Goal: Transaction & Acquisition: Purchase product/service

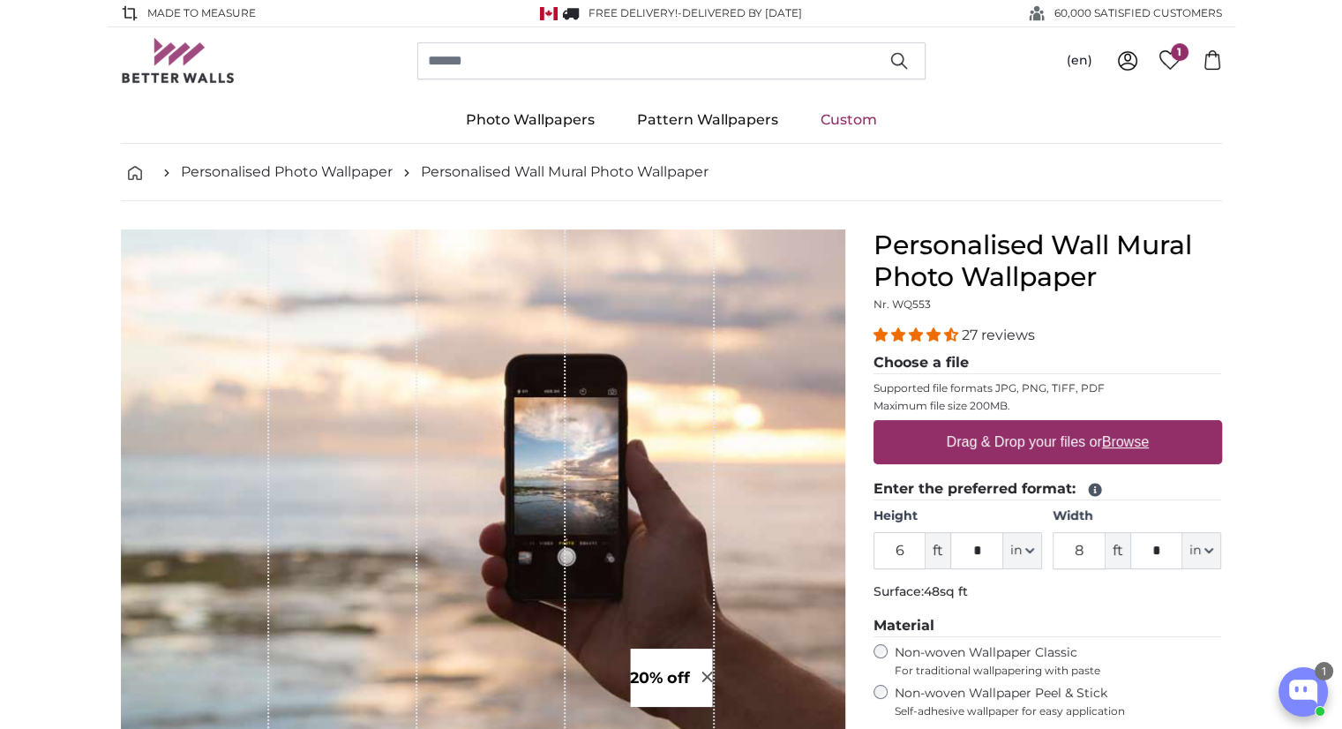
click at [1035, 454] on label "Drag & Drop your files or Browse" at bounding box center [1047, 442] width 216 height 35
click at [1035, 425] on input "Drag & Drop your files or Browse" at bounding box center [1048, 422] width 349 height 5
type input "**********"
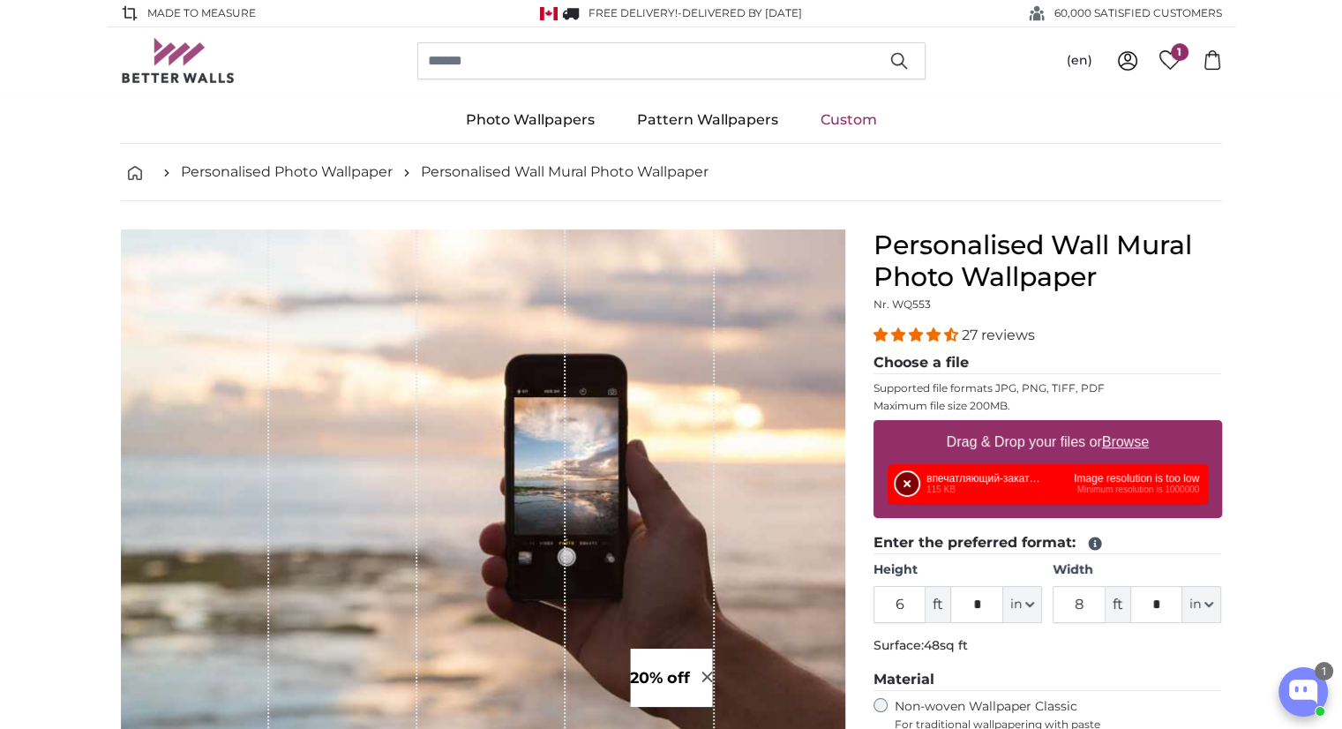
click at [900, 483] on button "Remove" at bounding box center [907, 483] width 23 height 23
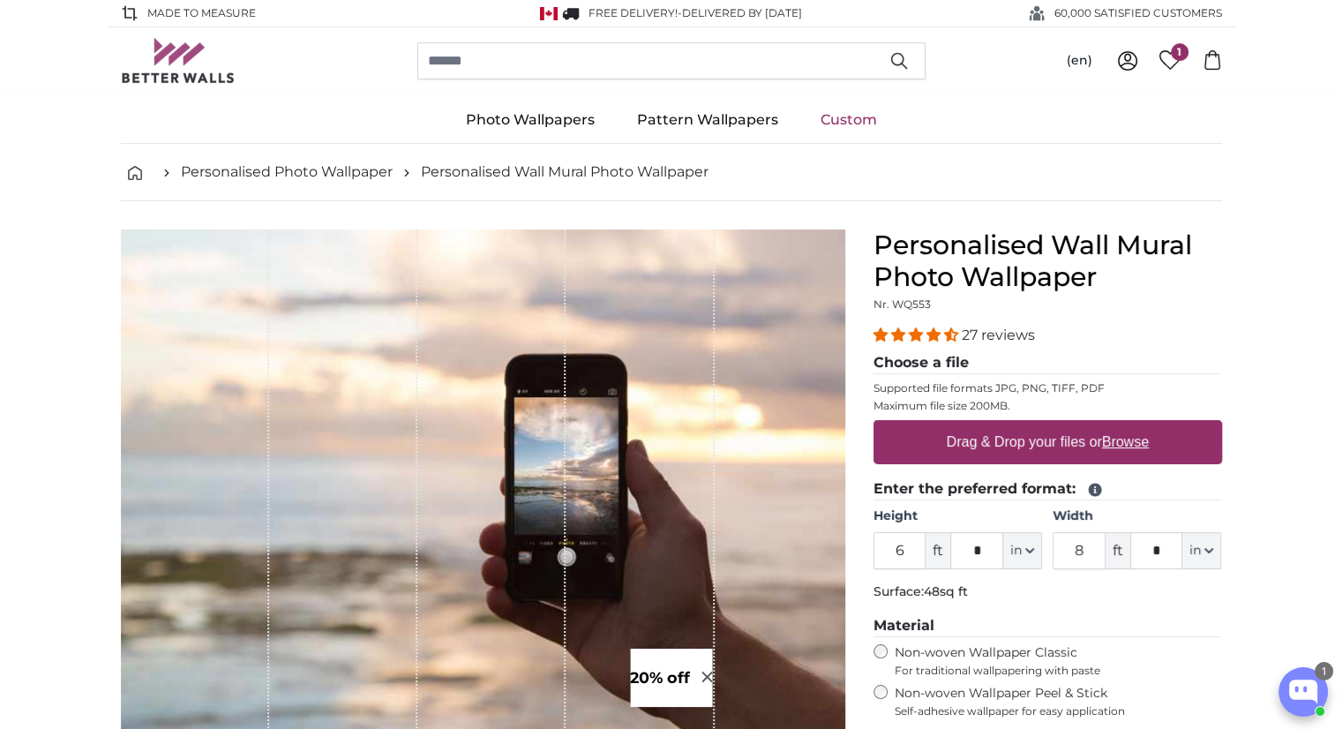
click at [1105, 444] on u "Browse" at bounding box center [1125, 441] width 47 height 15
click at [1105, 425] on input "Drag & Drop your files or Browse" at bounding box center [1048, 422] width 349 height 5
type input "**********"
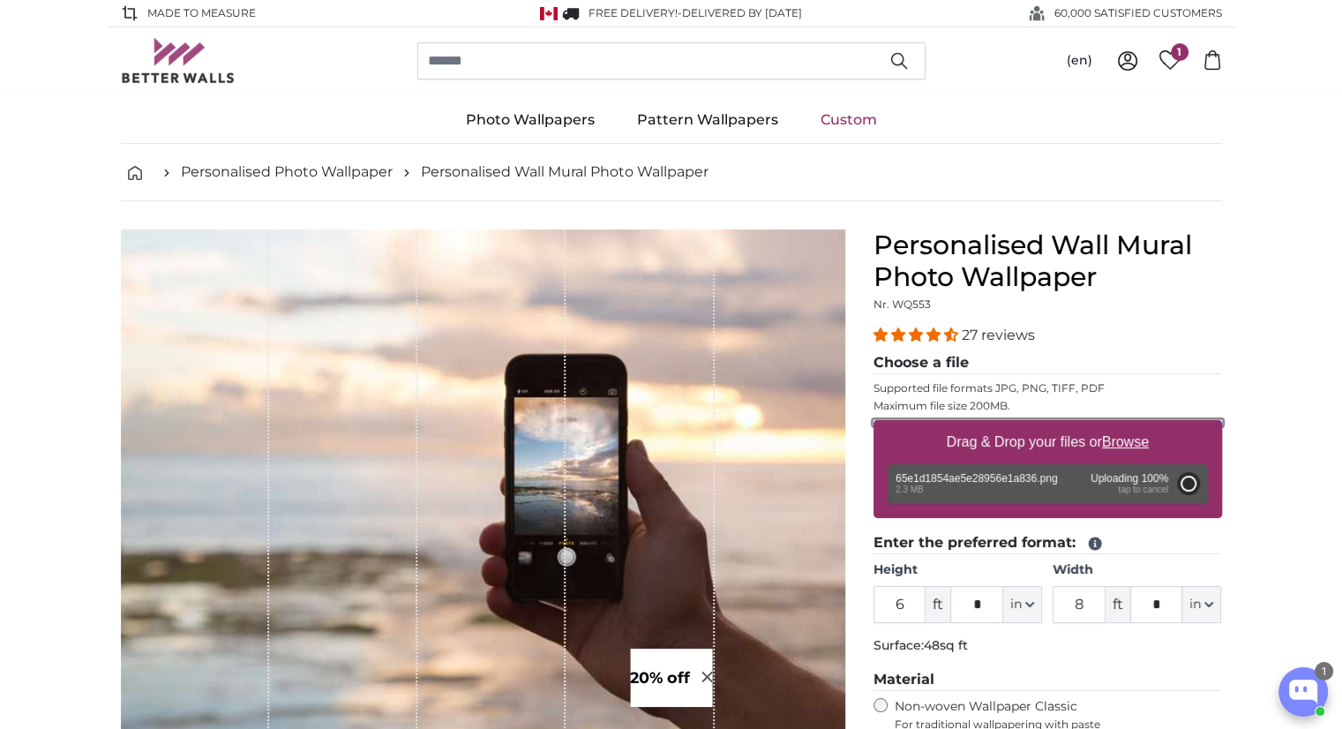
type input "1"
type input "***"
type input "2"
type input "****"
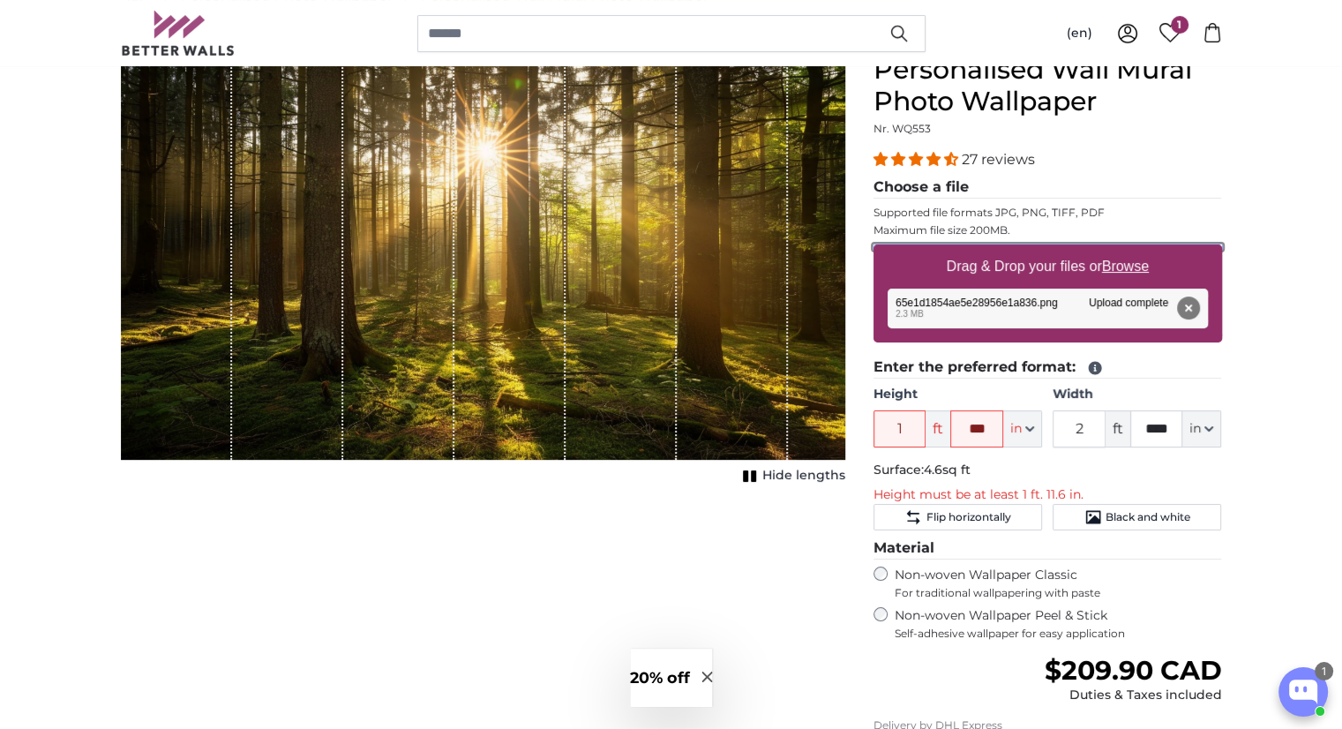
scroll to position [177, 0]
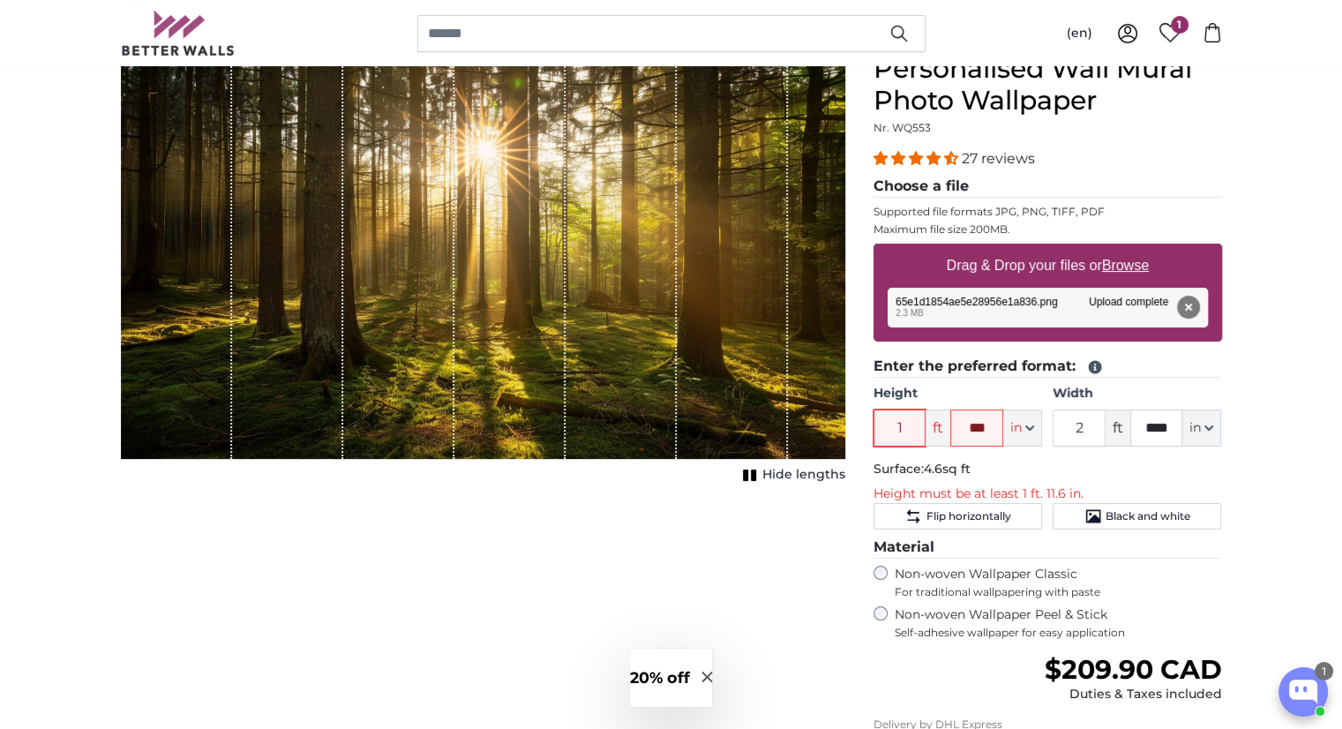
click at [908, 432] on input "1" at bounding box center [900, 428] width 53 height 37
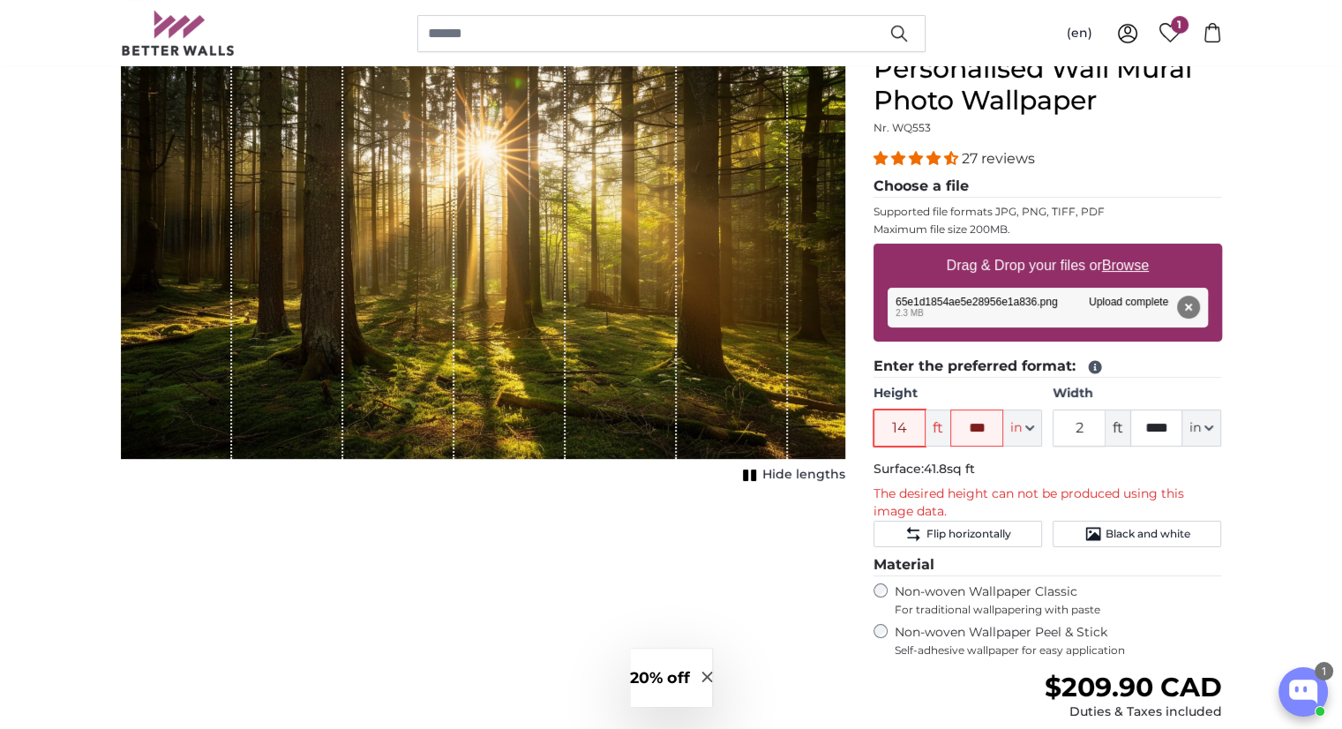
type input "14"
click at [1071, 462] on p "Surface: 41.8sq ft" at bounding box center [1048, 470] width 349 height 18
click at [958, 523] on button "Flip horizontally" at bounding box center [958, 534] width 169 height 26
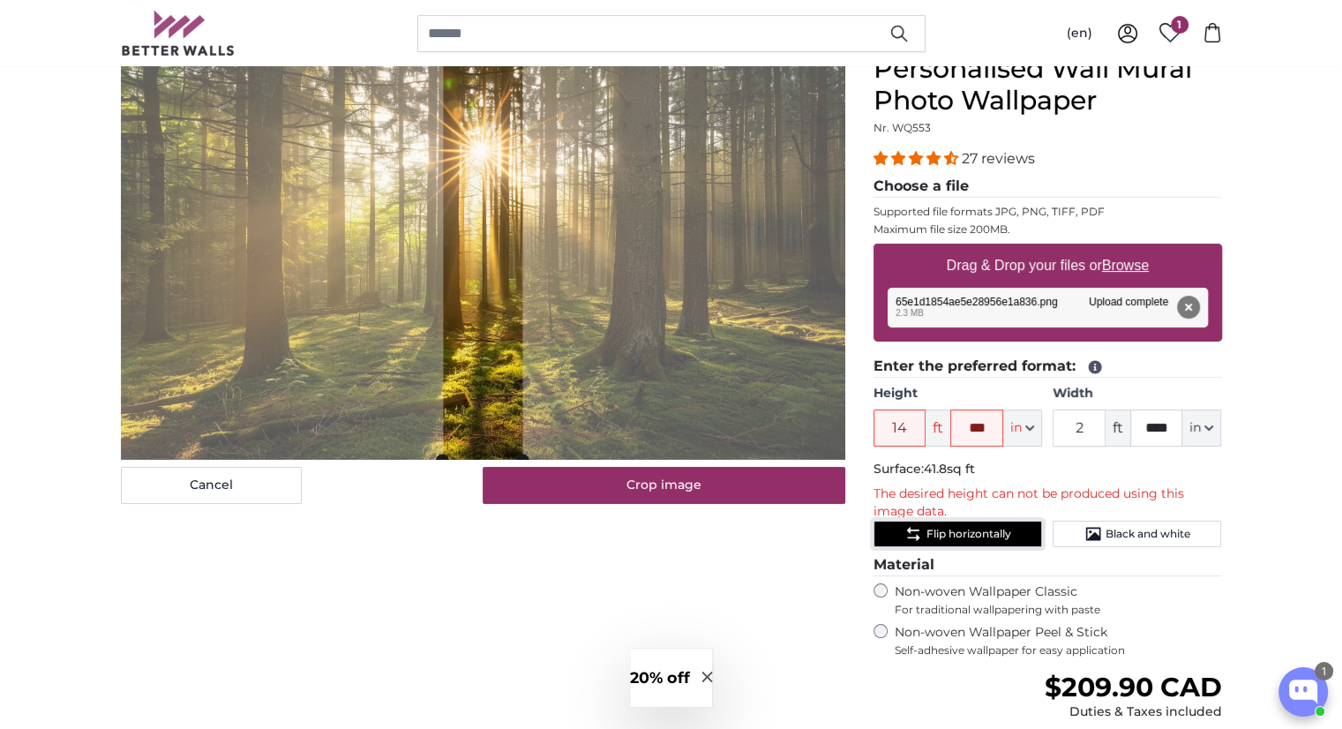
click at [959, 527] on span "Flip horizontally" at bounding box center [968, 534] width 85 height 14
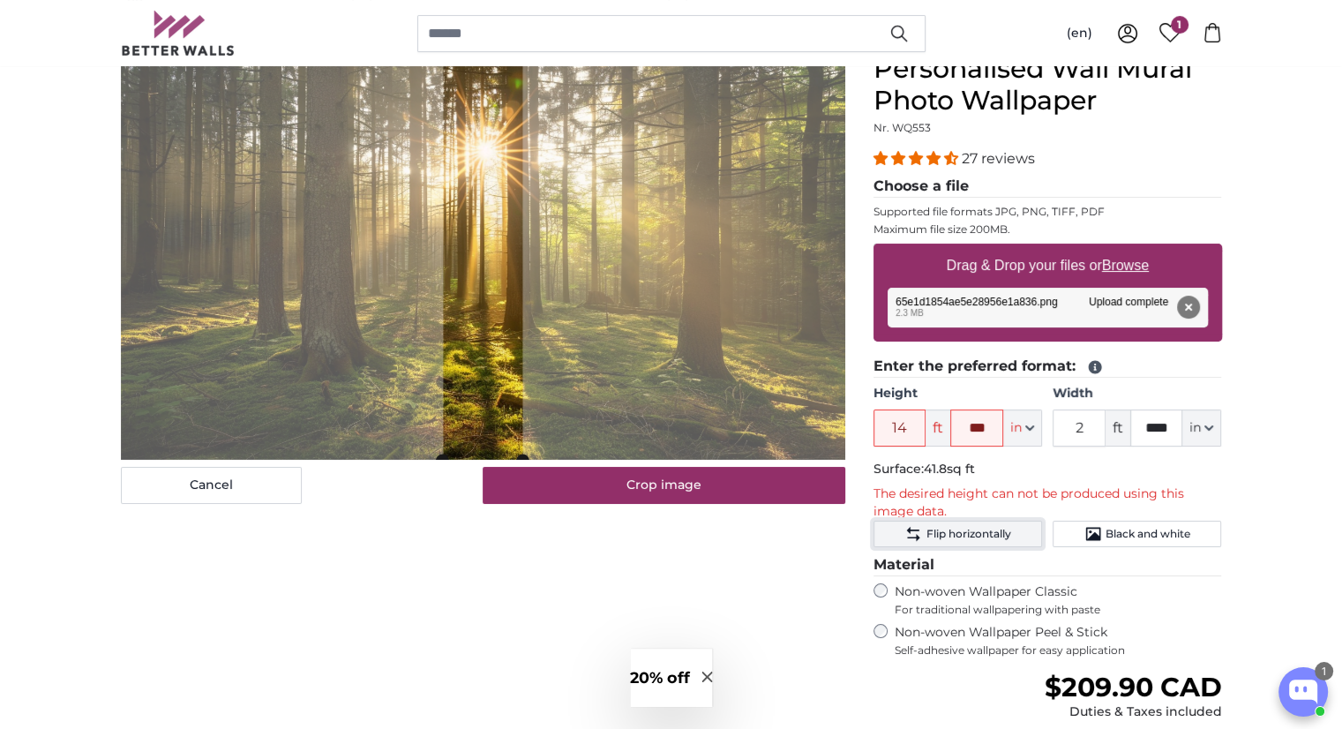
click at [959, 527] on span "Flip horizontally" at bounding box center [968, 534] width 85 height 14
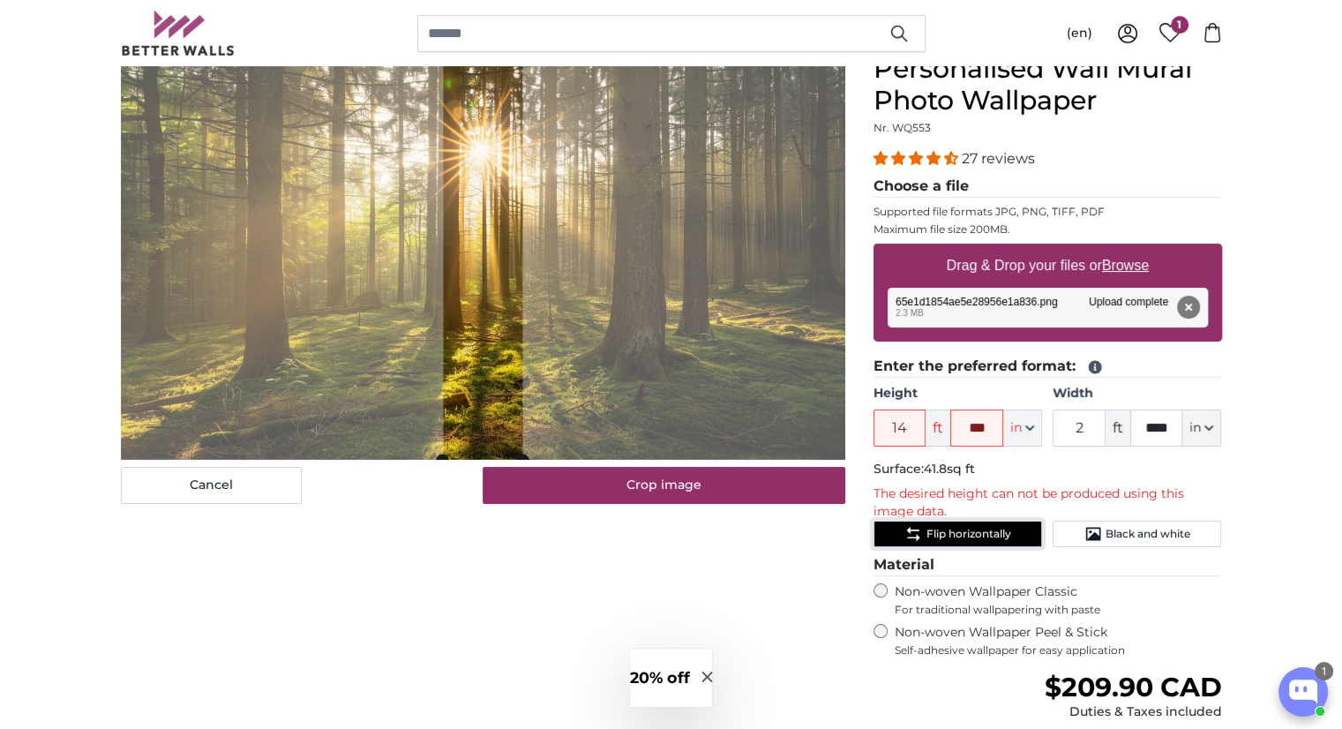
click at [959, 527] on span "Flip horizontally" at bounding box center [968, 534] width 85 height 14
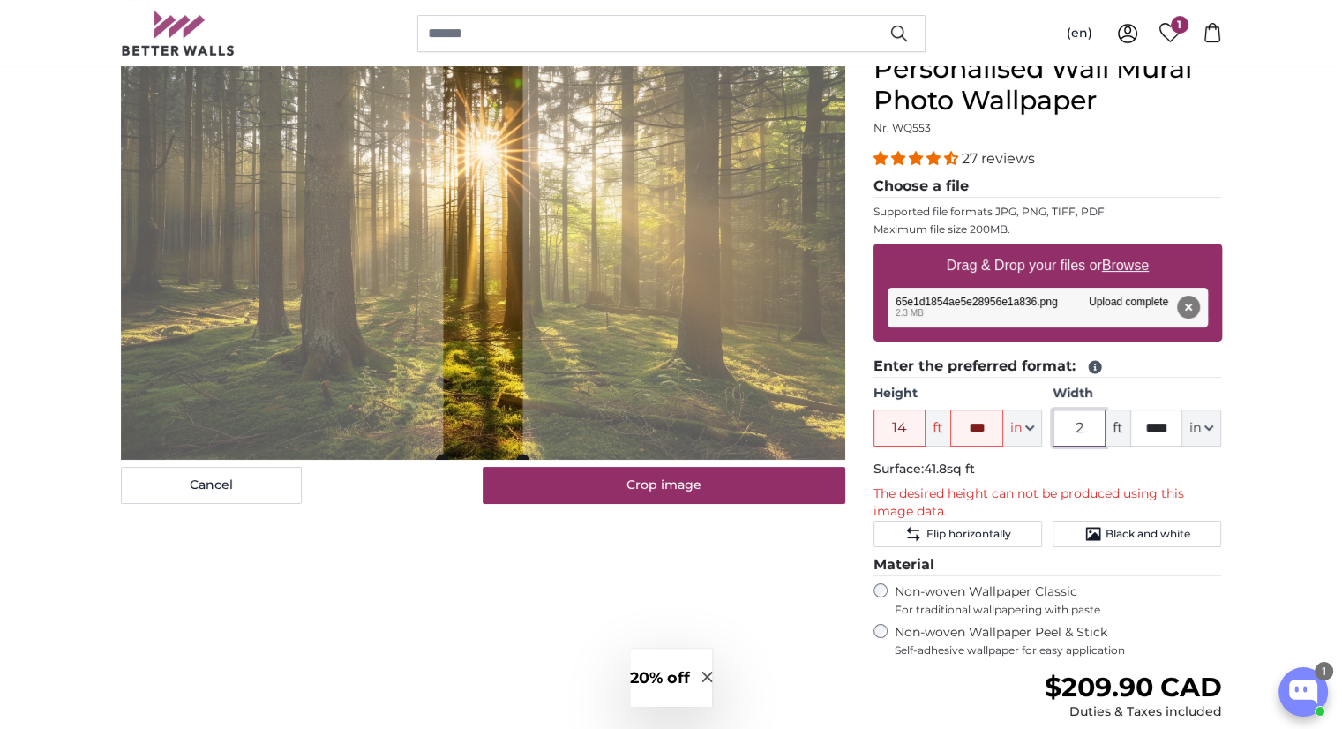
click at [1086, 435] on input "2" at bounding box center [1079, 428] width 53 height 37
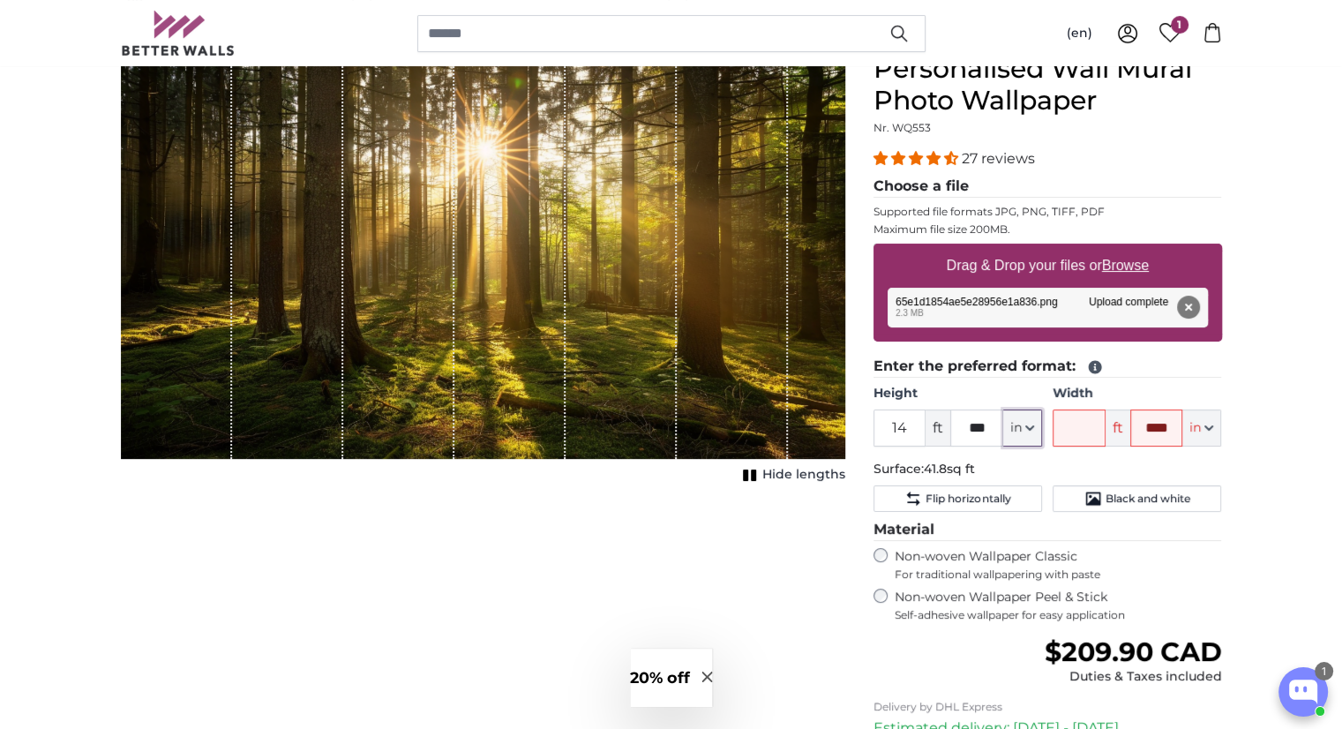
click at [1040, 425] on button "in" at bounding box center [1022, 428] width 39 height 37
click at [1013, 537] on link "Feet (ft. in.)" at bounding box center [1022, 537] width 155 height 32
type input "2"
click at [1088, 427] on input "2" at bounding box center [1079, 428] width 53 height 37
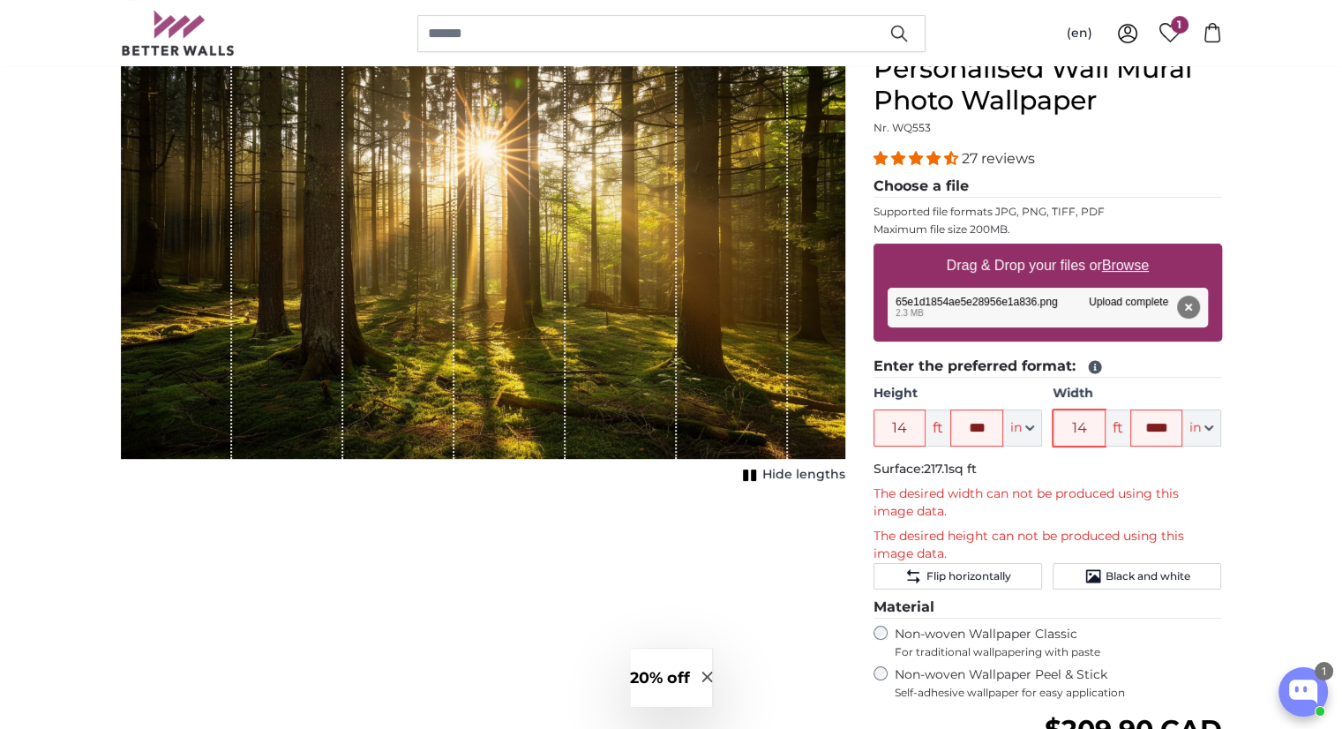
type input "14"
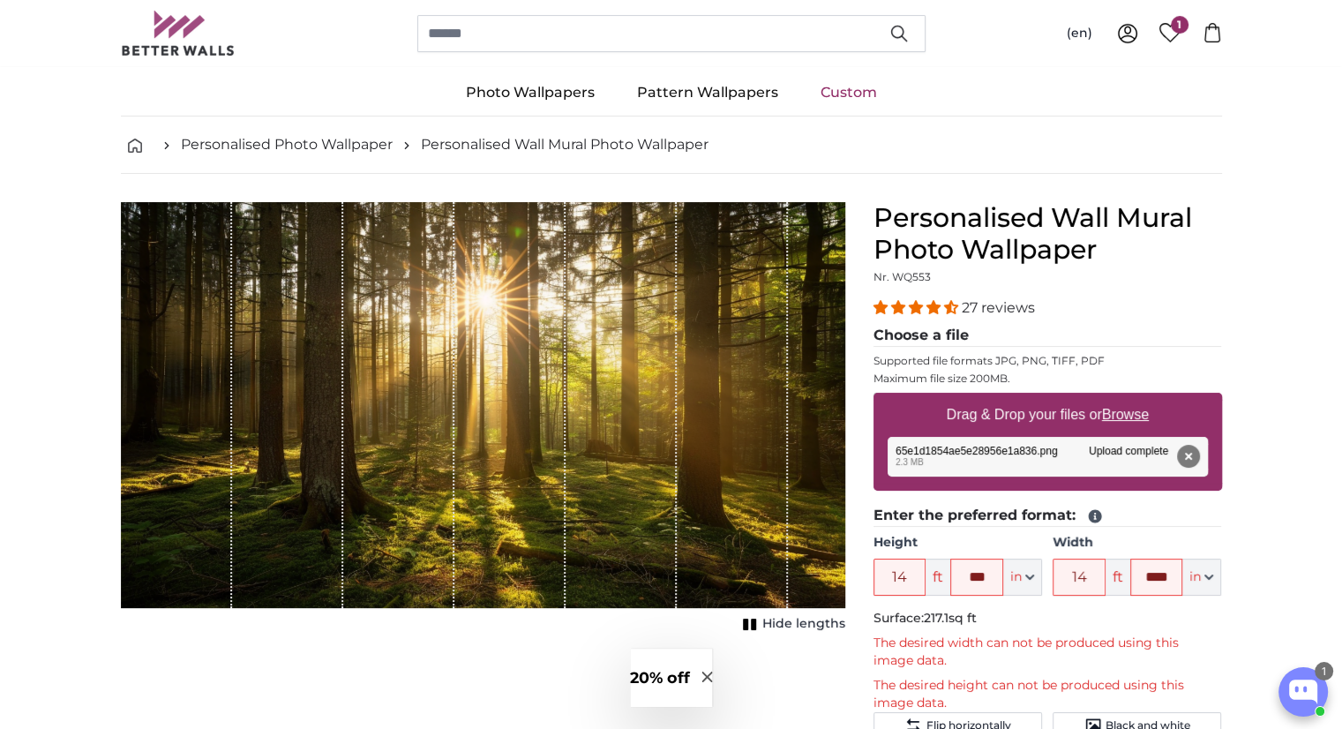
scroll to position [0, 0]
